Goal: Information Seeking & Learning: Learn about a topic

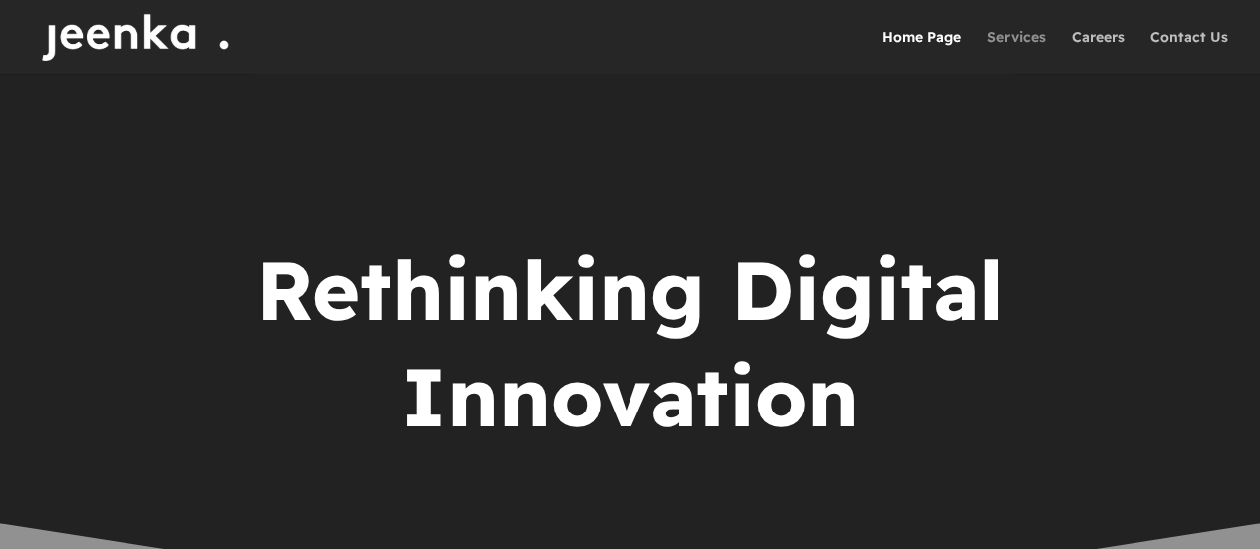
click at [1025, 46] on link "Services" at bounding box center [1016, 52] width 59 height 44
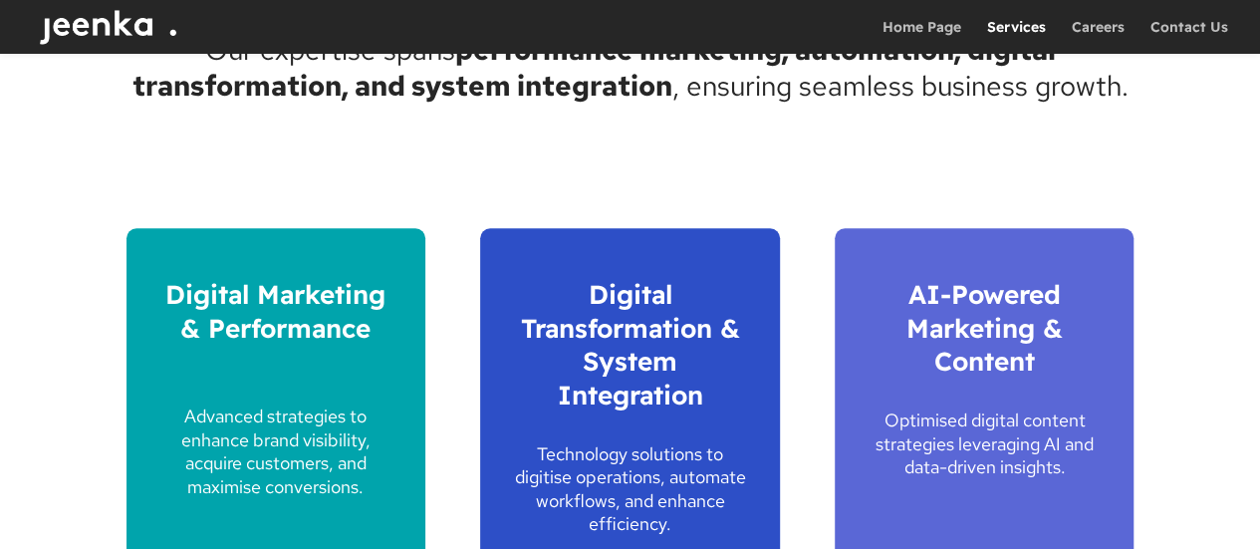
scroll to position [881, 0]
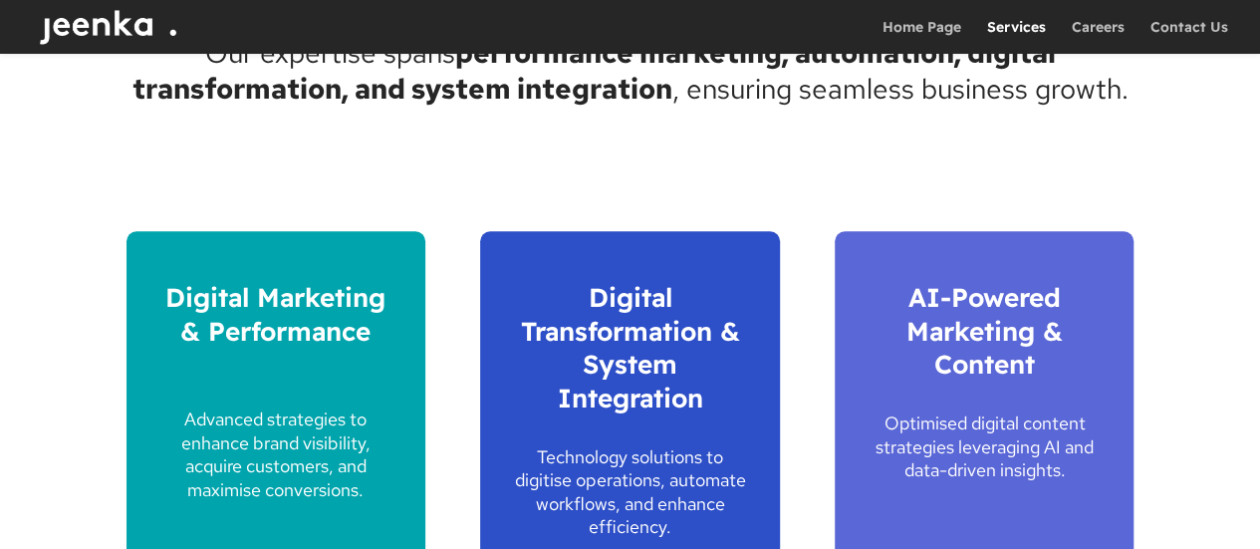
click at [112, 43] on img at bounding box center [114, 27] width 160 height 54
